Goal: Information Seeking & Learning: Learn about a topic

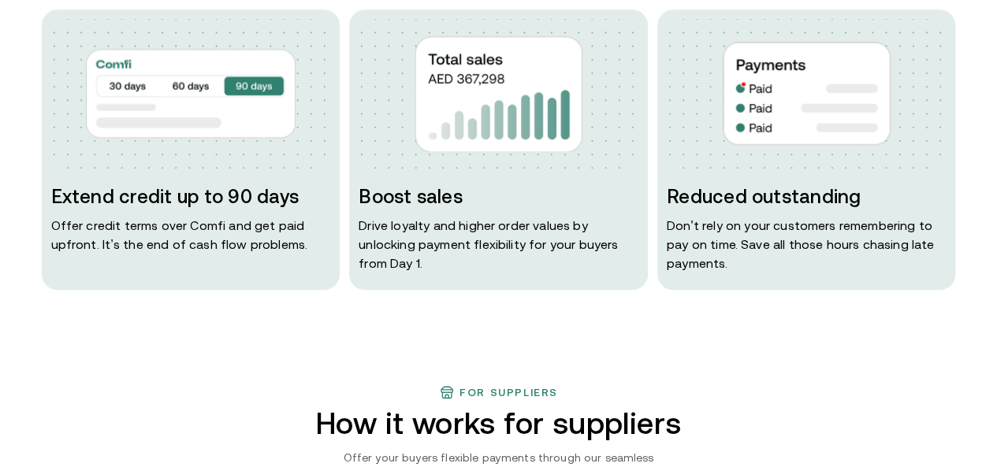
drag, startPoint x: 287, startPoint y: 15, endPoint x: 760, endPoint y: 12, distance: 472.9
click at [760, 12] on div "For Finance Leaders B2B Payments but without risks Extend credit up to 90 days …" at bounding box center [499, 106] width 946 height 368
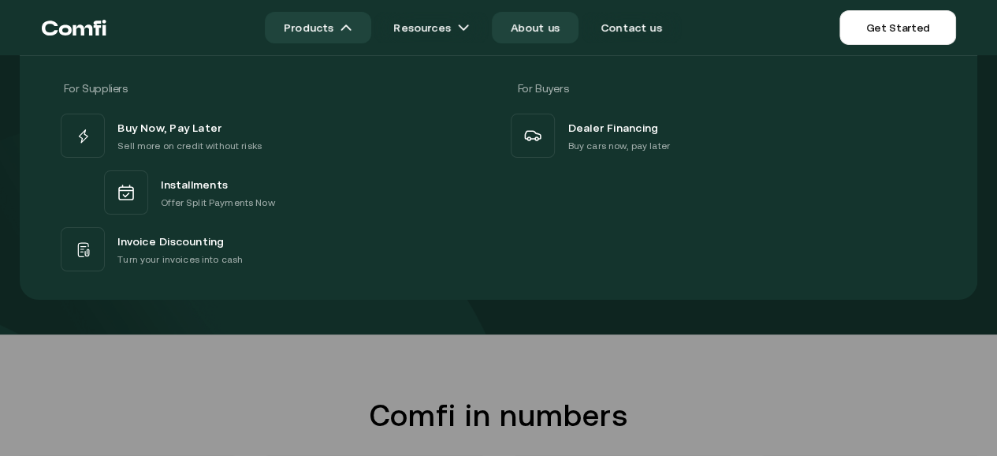
click at [310, 28] on link "Products" at bounding box center [318, 28] width 106 height 32
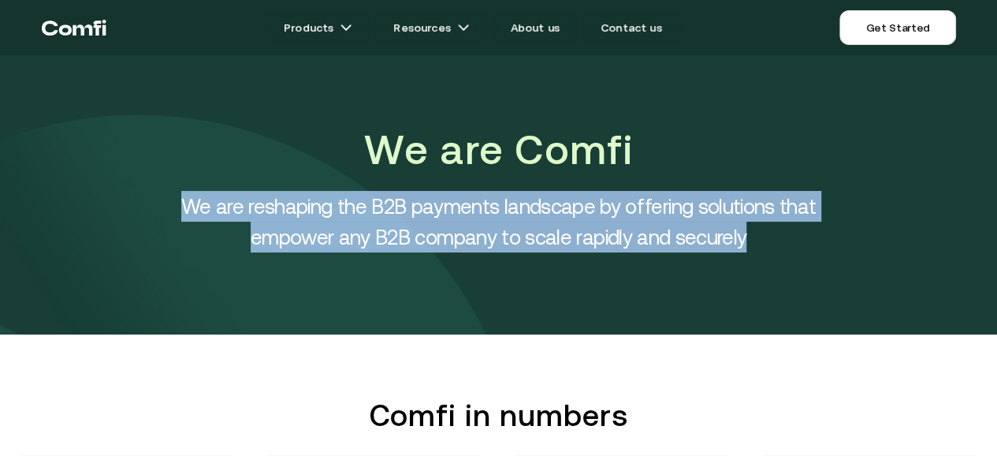
drag, startPoint x: 191, startPoint y: 209, endPoint x: 859, endPoint y: 289, distance: 673.1
click at [859, 289] on div "We are Comfi We are reshaping the B2B payments landscape by offering solutions …" at bounding box center [498, 194] width 997 height 279
